Goal: Task Accomplishment & Management: Complete application form

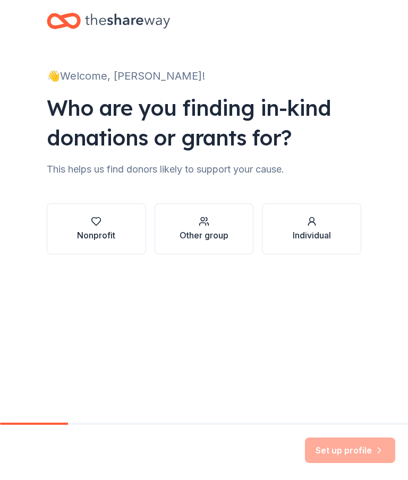
click at [92, 224] on icon "button" at bounding box center [96, 221] width 11 height 11
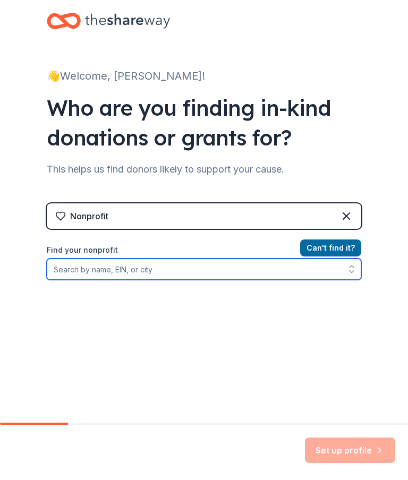
click at [122, 273] on input "Find your nonprofit" at bounding box center [204, 269] width 315 height 21
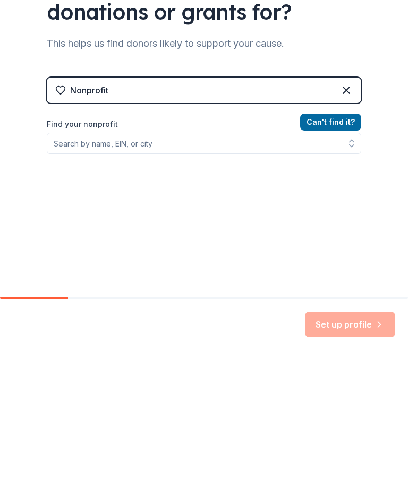
click at [120, 203] on div "Nonprofit" at bounding box center [204, 216] width 315 height 26
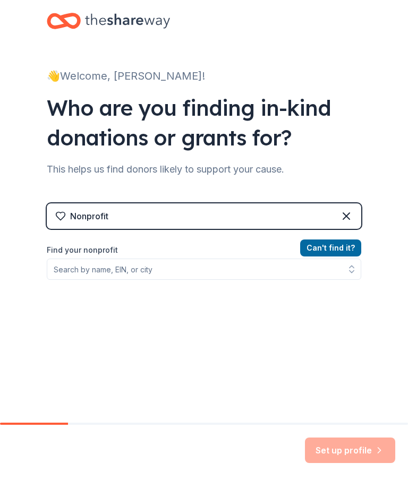
click at [121, 218] on div "Nonprofit" at bounding box center [204, 216] width 315 height 26
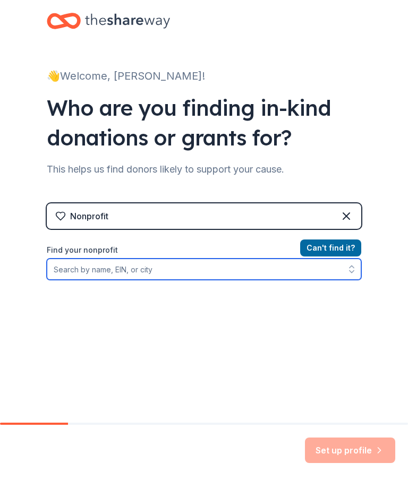
click at [122, 271] on input "Find your nonprofit" at bounding box center [204, 269] width 315 height 21
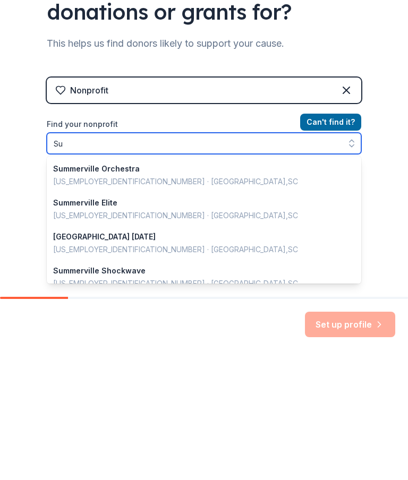
type input "S"
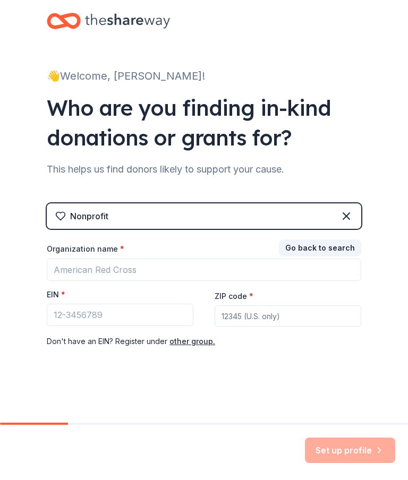
click at [166, 215] on div "Nonprofit" at bounding box center [204, 216] width 315 height 26
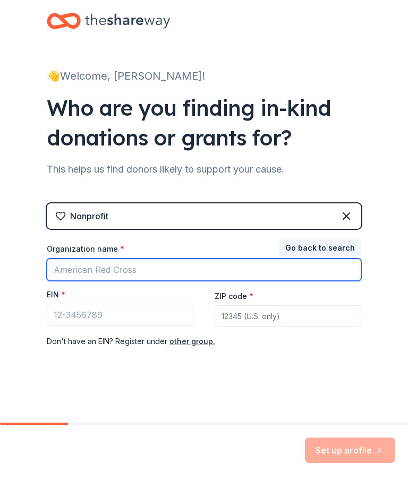
click at [108, 271] on input "Organization name *" at bounding box center [204, 270] width 315 height 22
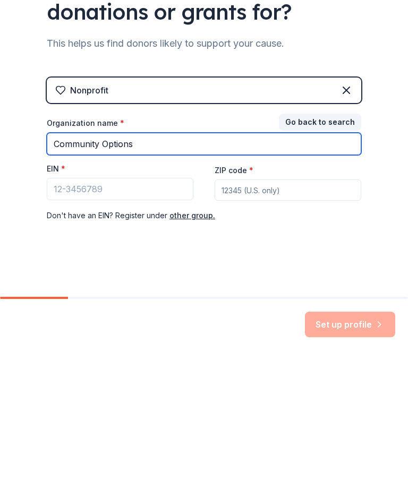
type input "Community Options"
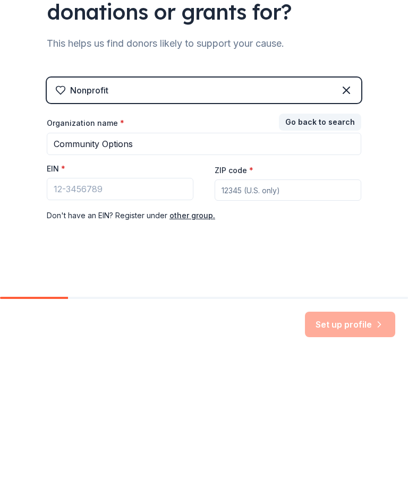
click at [342, 240] on button "Go back to search" at bounding box center [320, 248] width 82 height 17
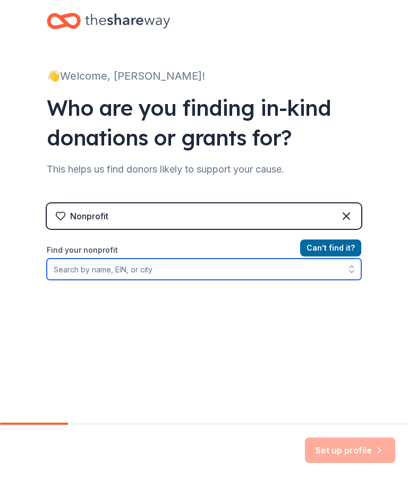
click at [148, 272] on input "Find your nonprofit" at bounding box center [204, 269] width 315 height 21
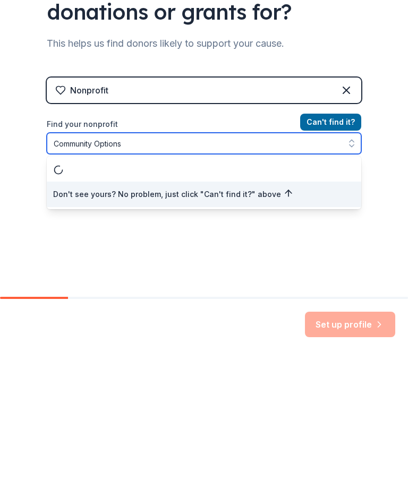
type input "Community Options"
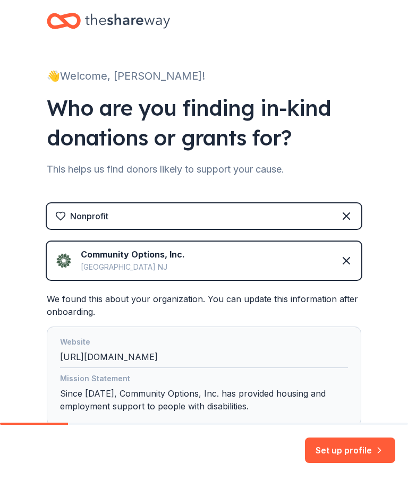
click at [64, 257] on img at bounding box center [63, 260] width 17 height 17
click at [66, 263] on img at bounding box center [63, 260] width 17 height 17
click at [357, 449] on button "Set up profile" at bounding box center [350, 451] width 90 height 26
